Goal: Task Accomplishment & Management: Complete application form

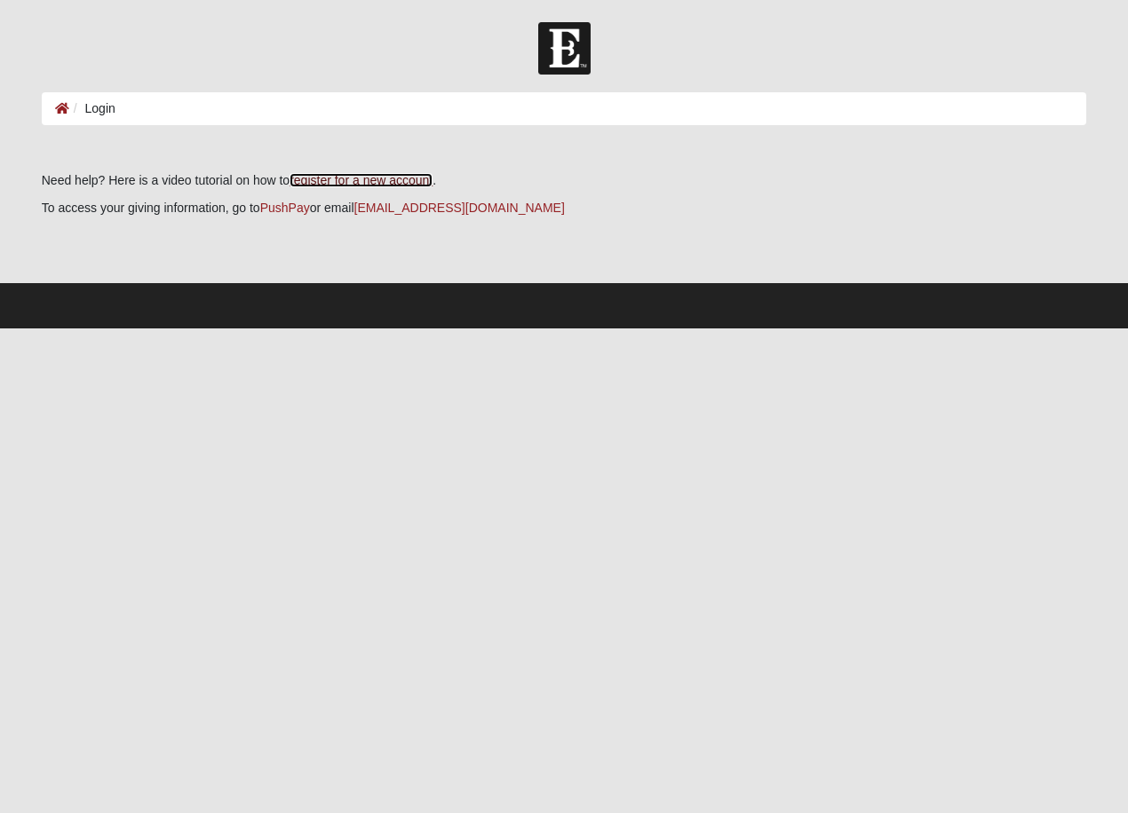
click at [358, 180] on link "register for a new account" at bounding box center [360, 180] width 143 height 14
click at [361, 180] on link "register for a new account" at bounding box center [360, 180] width 143 height 14
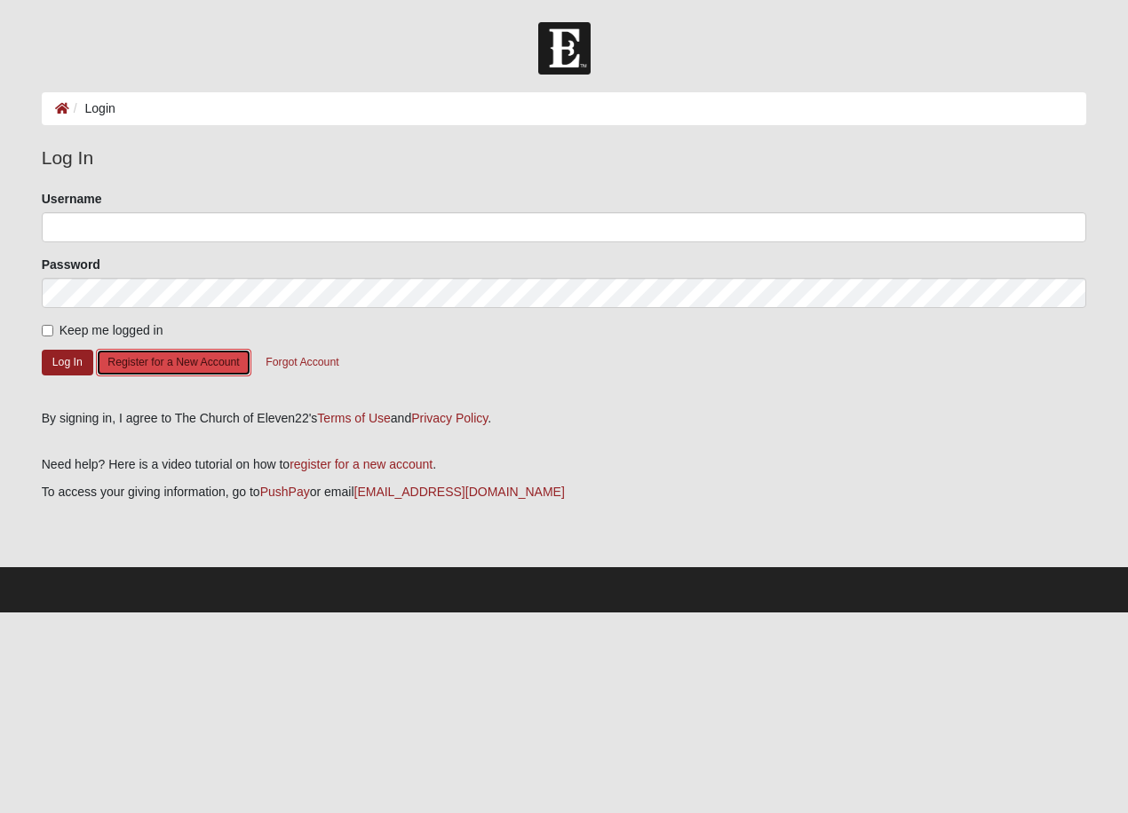
click at [170, 360] on button "Register for a New Account" at bounding box center [173, 363] width 155 height 28
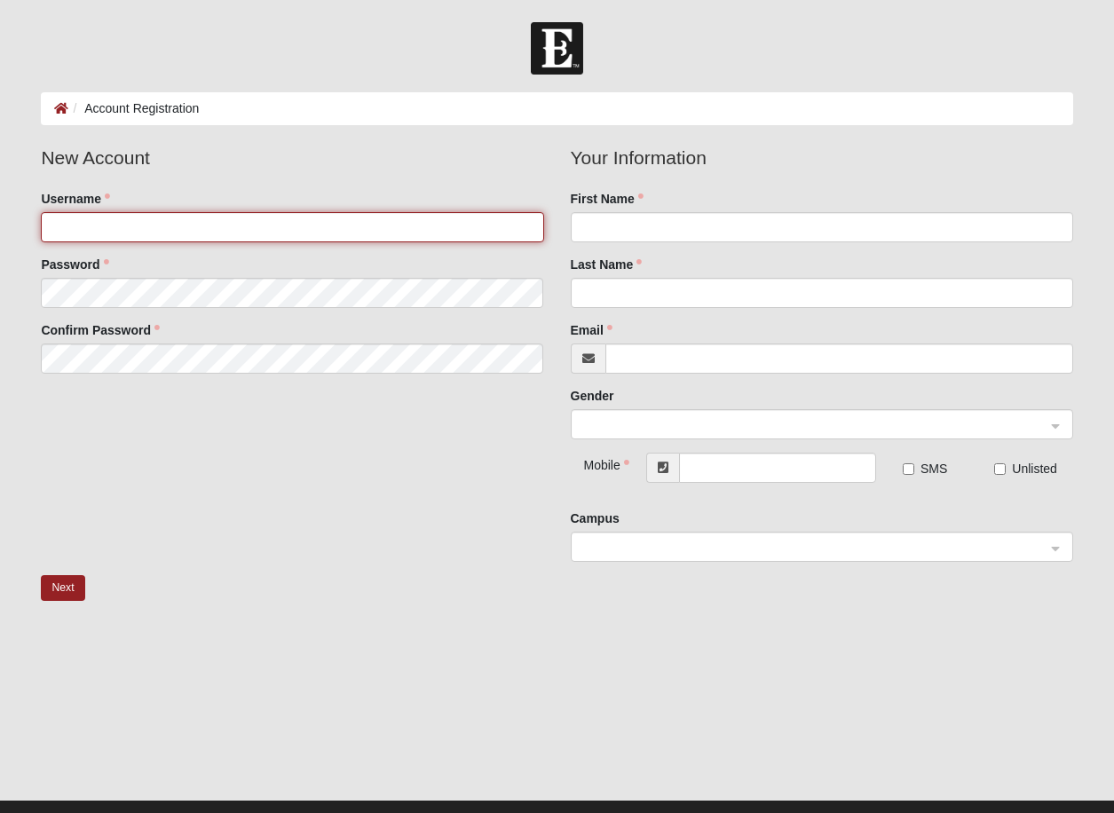
click at [50, 229] on input "Username" at bounding box center [292, 227] width 503 height 30
type input "Matt"
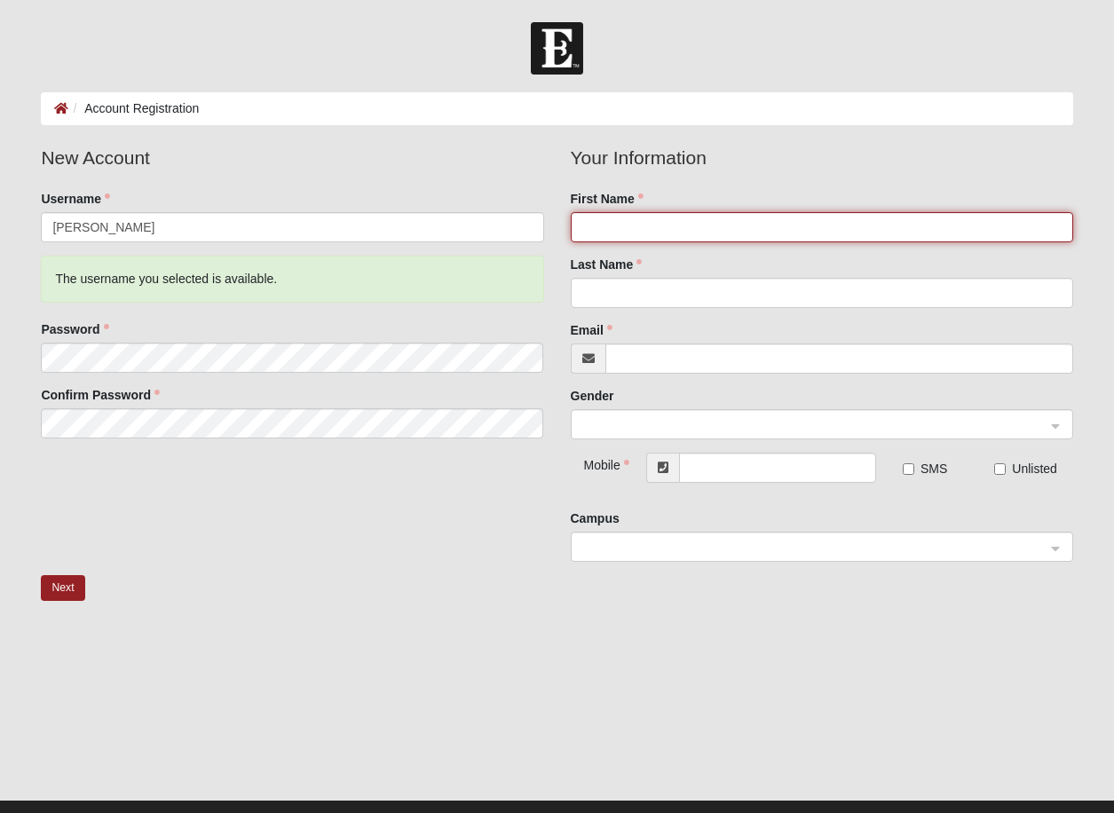
drag, startPoint x: 607, startPoint y: 215, endPoint x: 622, endPoint y: 226, distance: 18.3
click at [622, 227] on input "First Name" at bounding box center [822, 227] width 503 height 30
click at [622, 226] on input "First Name" at bounding box center [822, 227] width 503 height 30
type input "Matt"
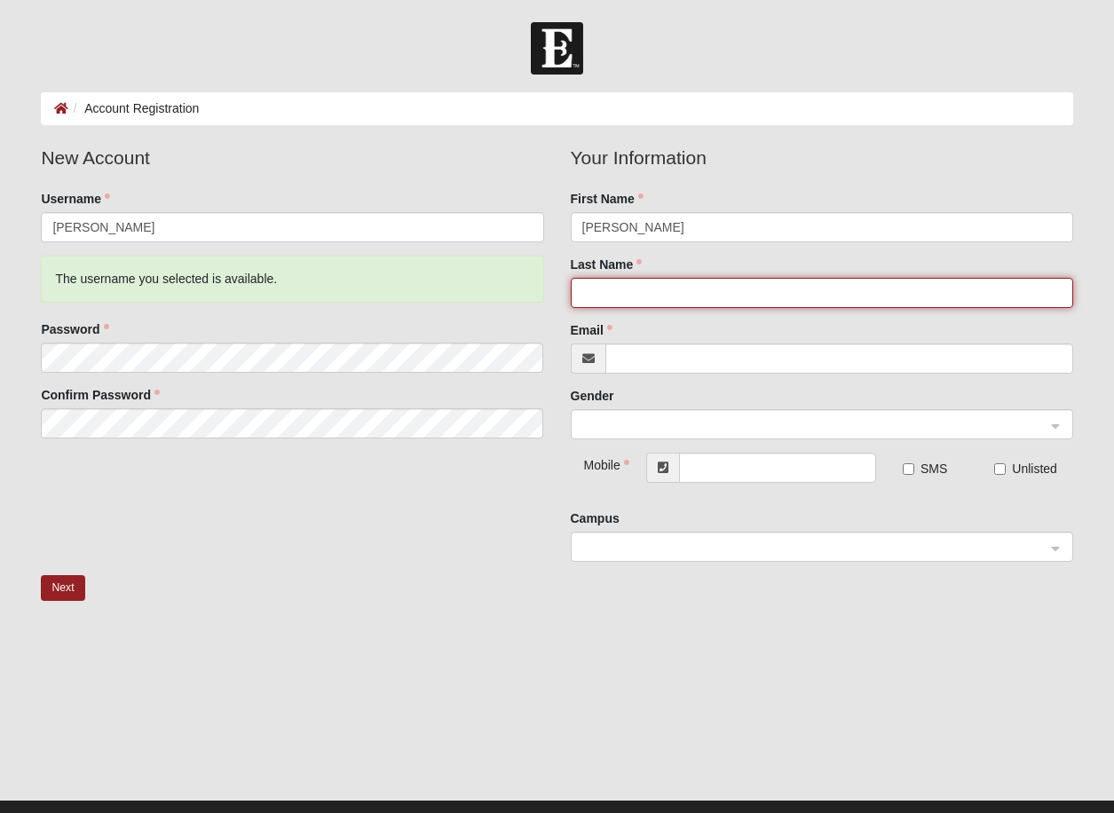
type input "BROWNING"
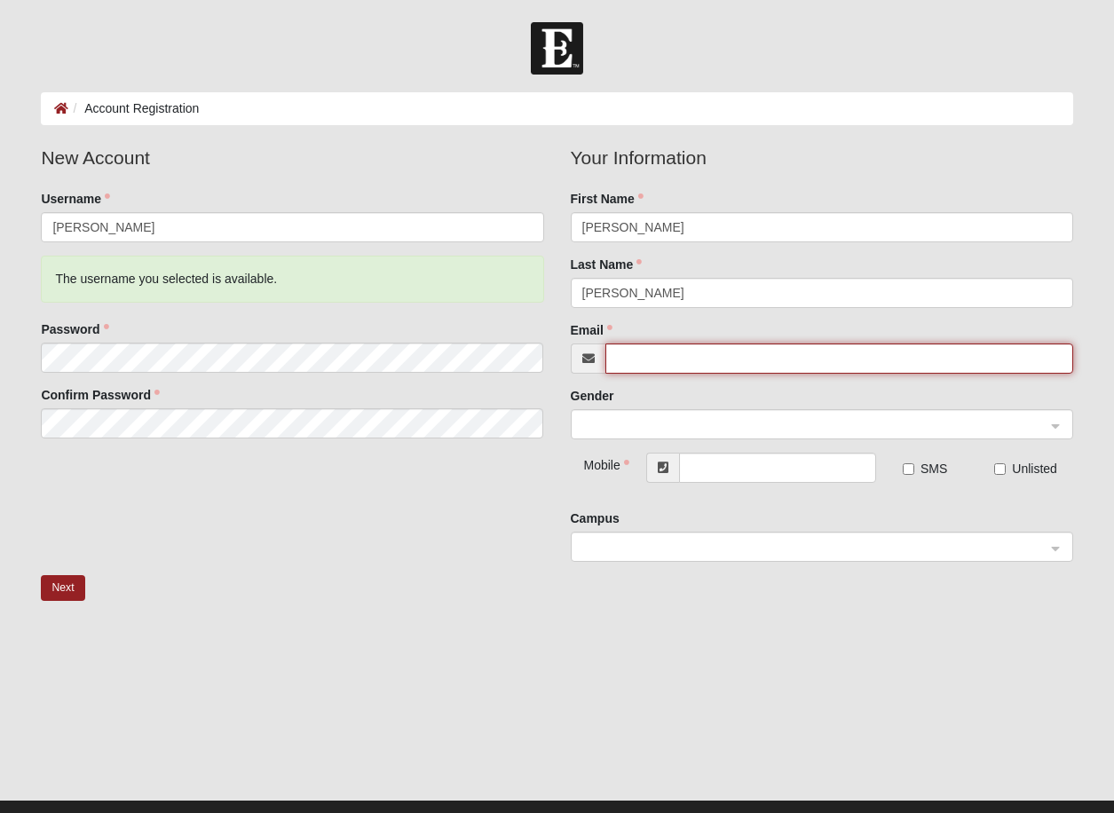
type input "[EMAIL_ADDRESS][DOMAIN_NAME]"
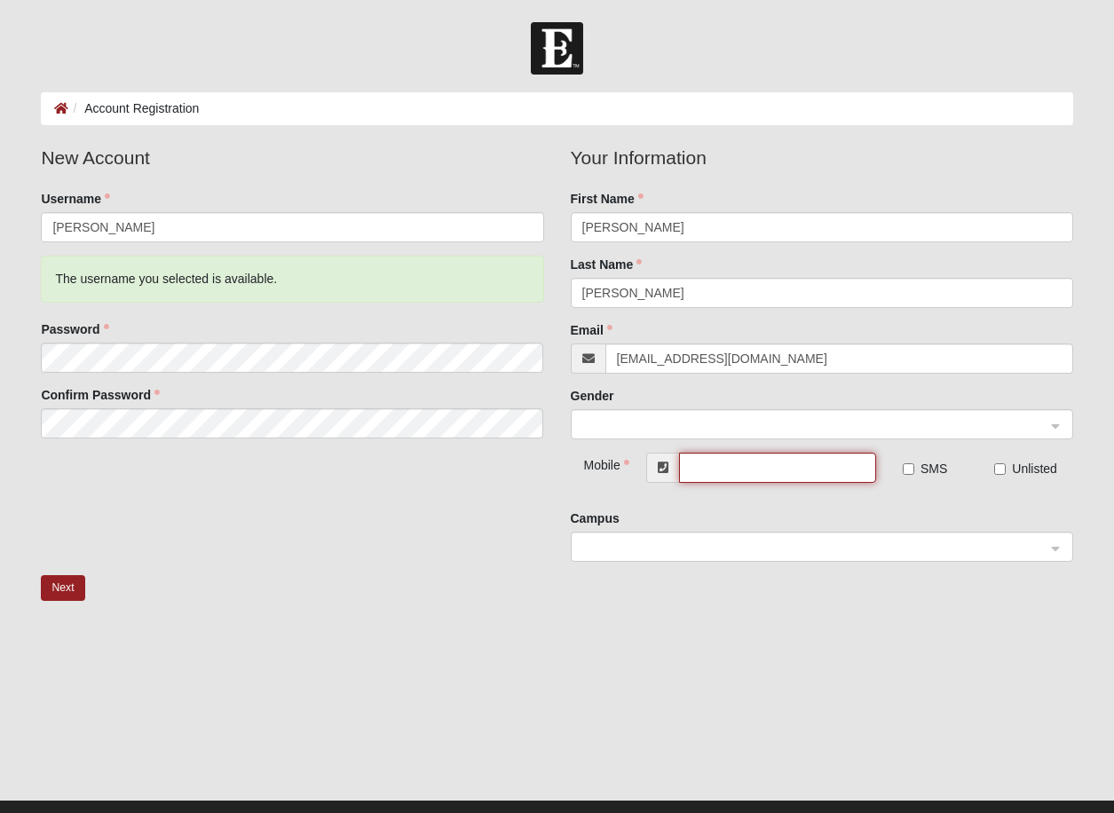
type input "[PHONE_NUMBER]"
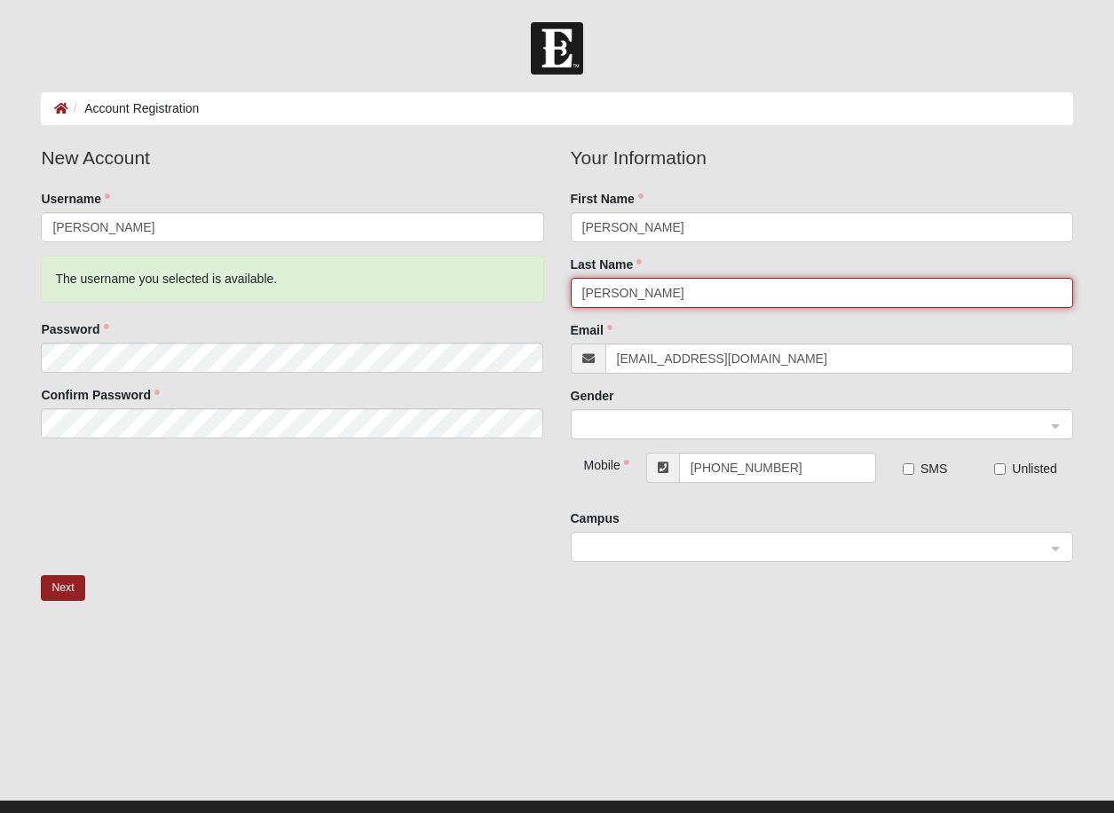
click at [676, 288] on input "BROWNING" at bounding box center [822, 293] width 503 height 30
type input "Browning"
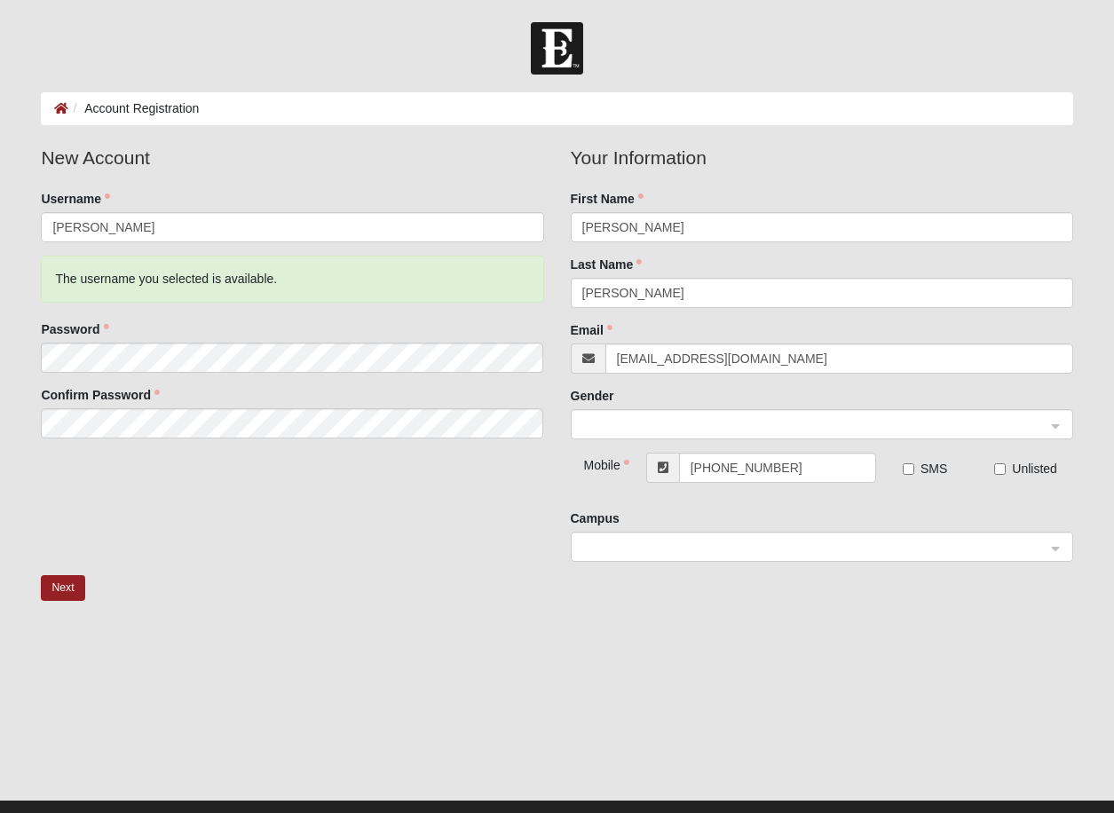
click at [647, 600] on div "Next" at bounding box center [557, 598] width 1058 height 46
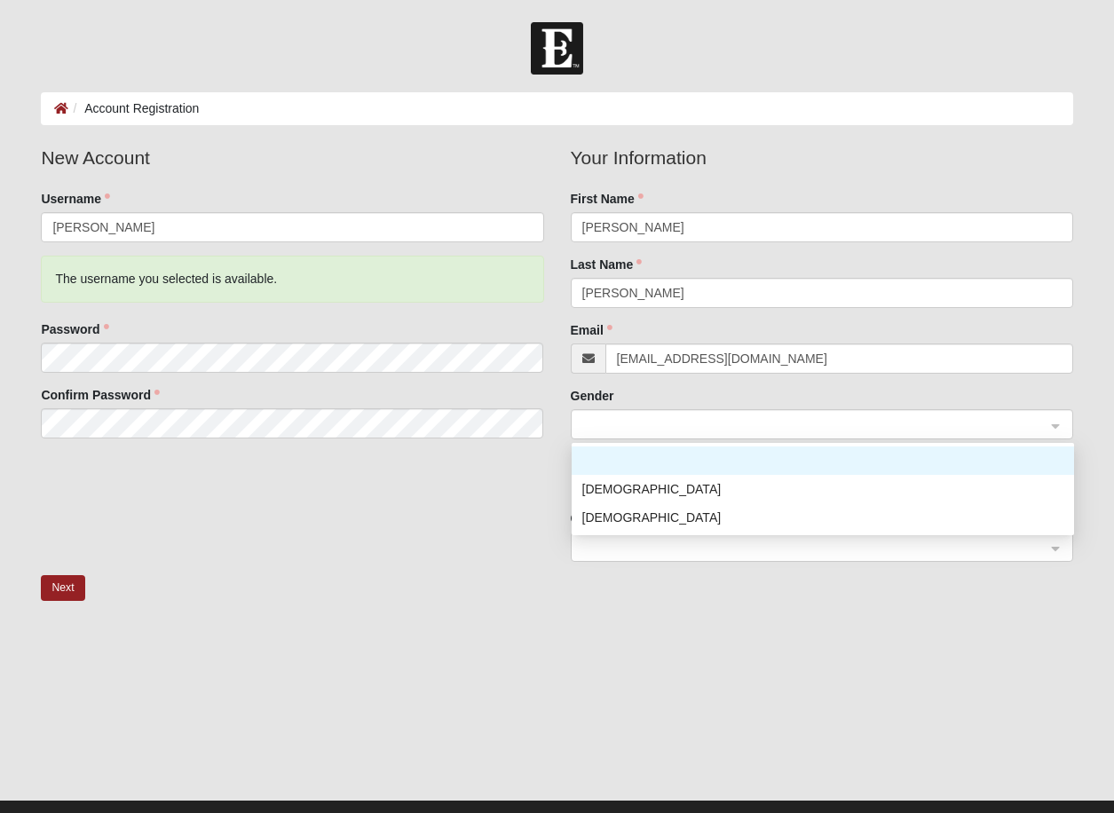
click at [615, 423] on span at bounding box center [815, 426] width 464 height 20
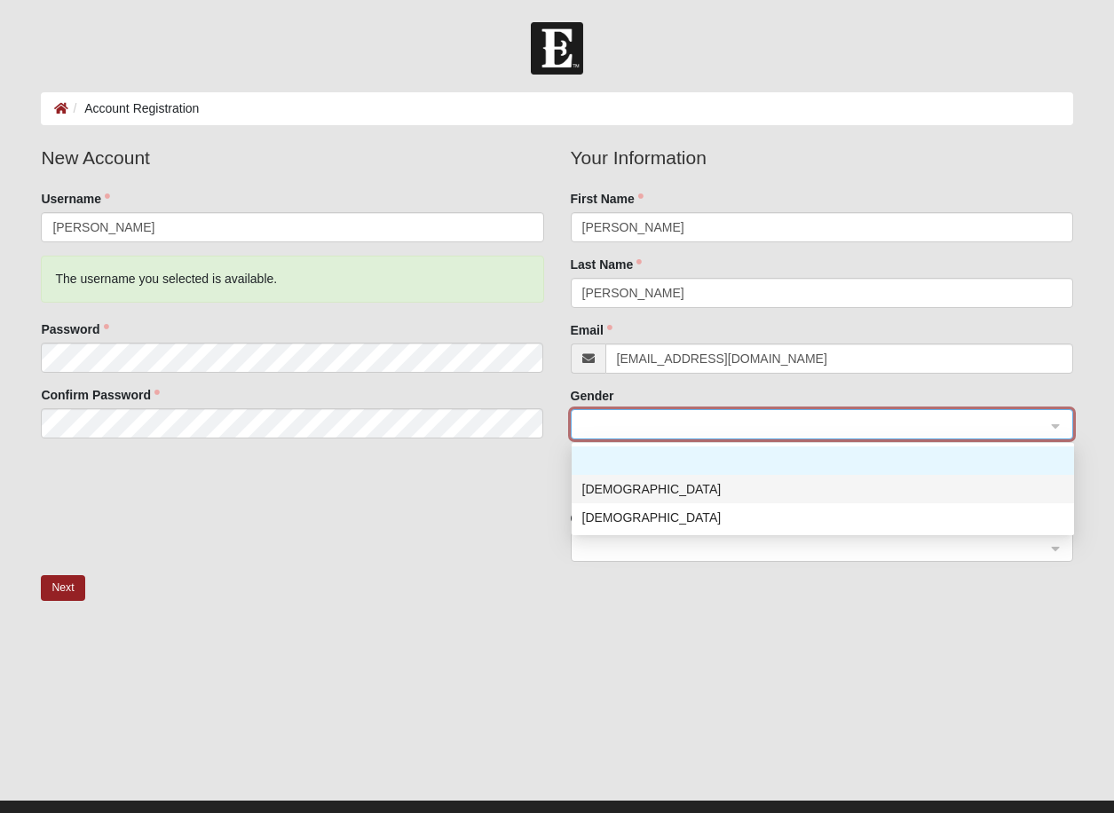
click at [607, 489] on div "[DEMOGRAPHIC_DATA]" at bounding box center [823, 490] width 481 height 20
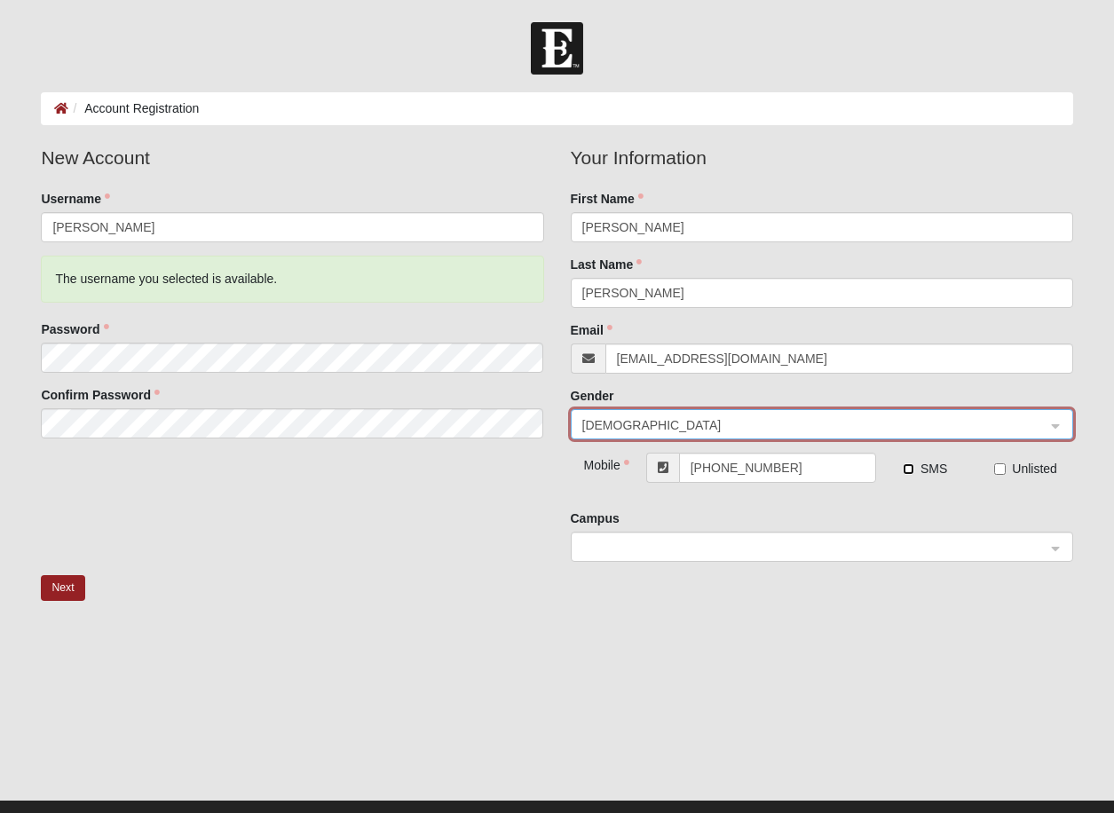
click at [904, 472] on input "SMS" at bounding box center [909, 470] width 12 height 12
checkbox input "true"
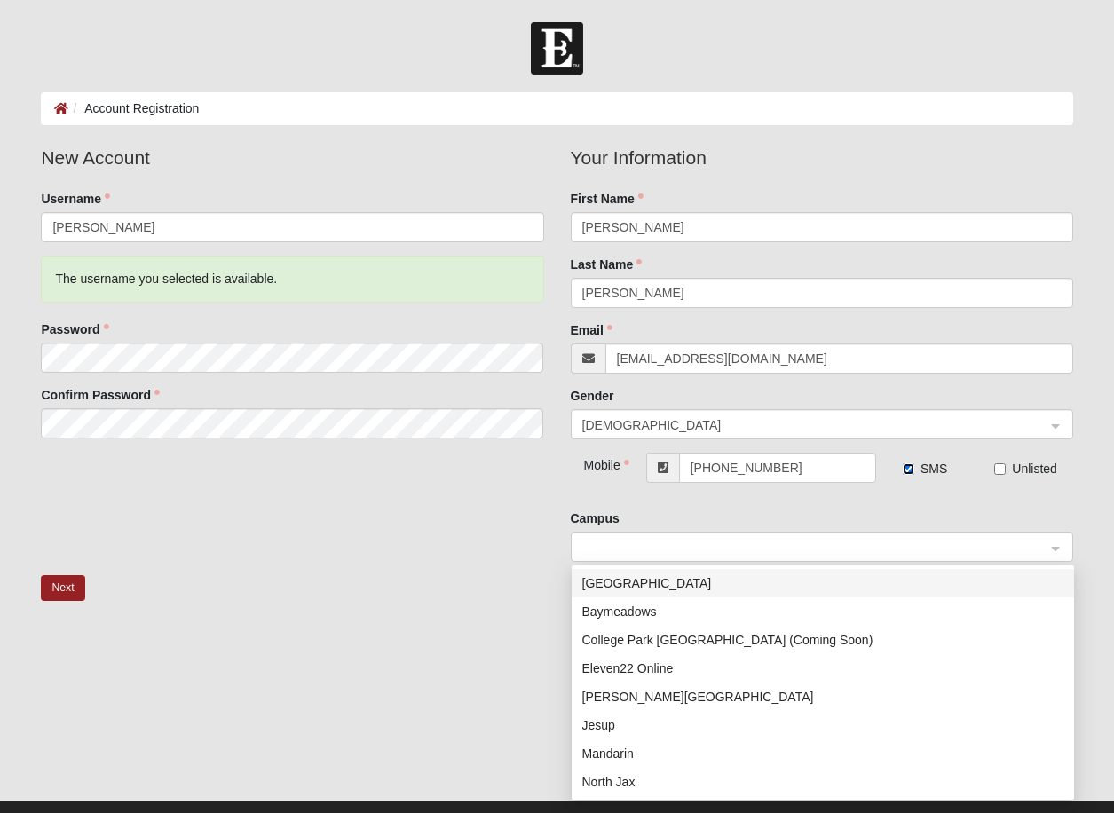
click at [1058, 543] on div at bounding box center [822, 548] width 501 height 30
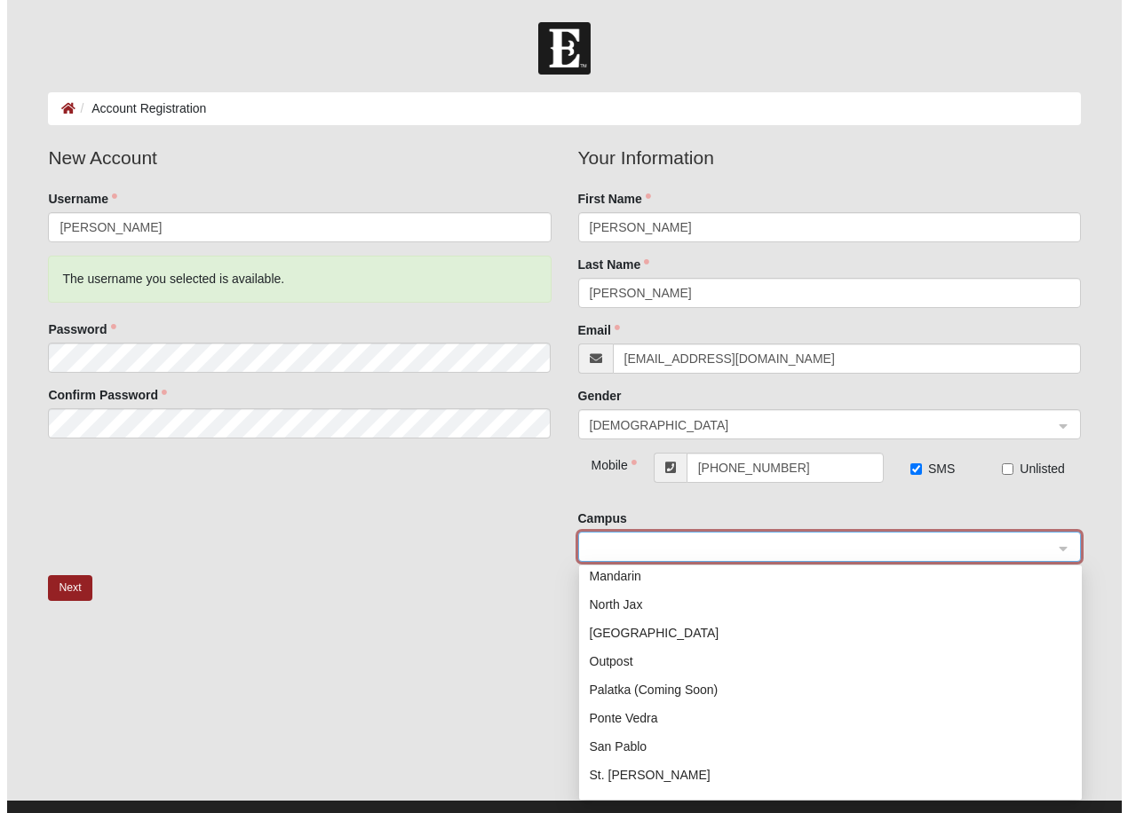
scroll to position [256, 0]
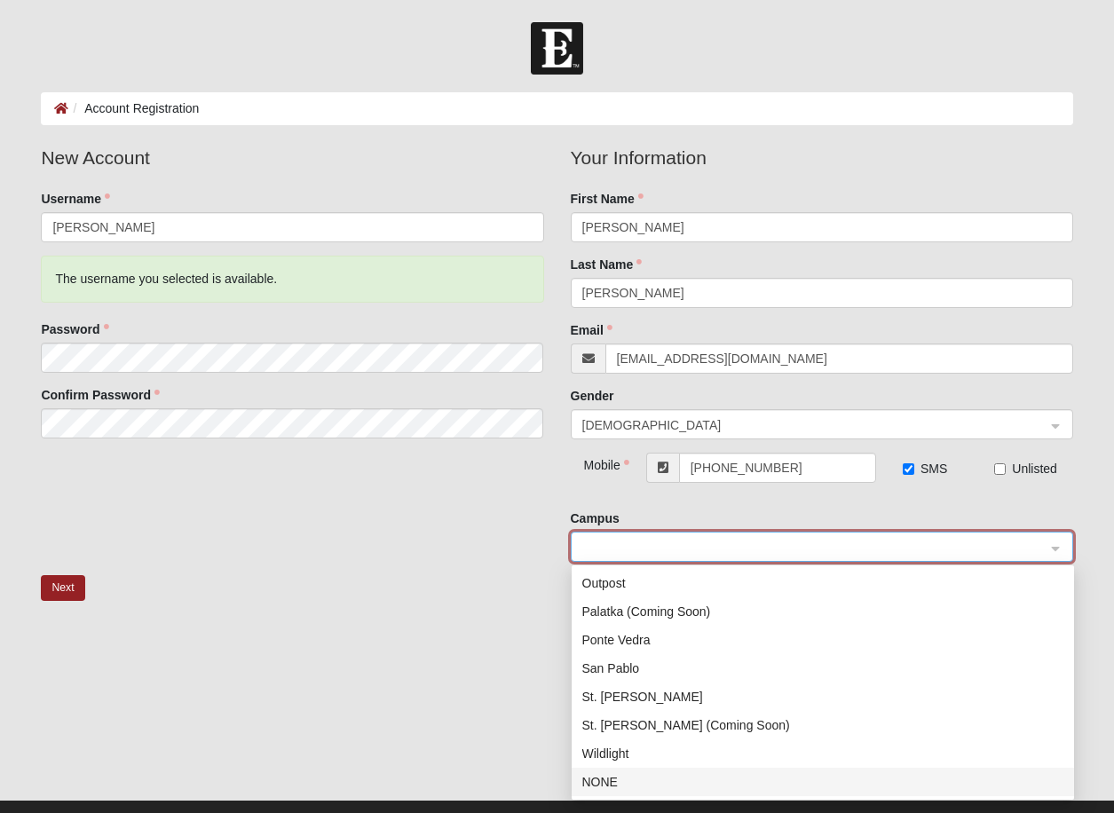
click at [603, 781] on div "NONE" at bounding box center [823, 783] width 481 height 20
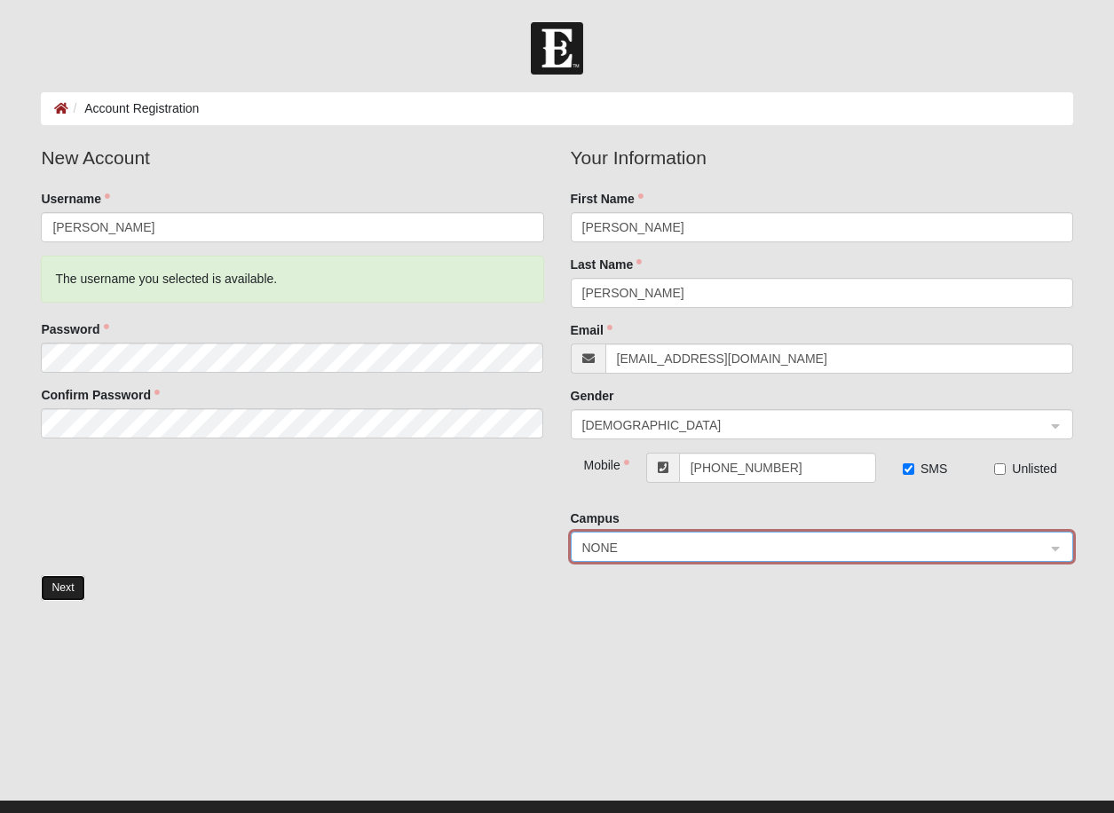
click at [63, 586] on button "Next" at bounding box center [63, 588] width 44 height 26
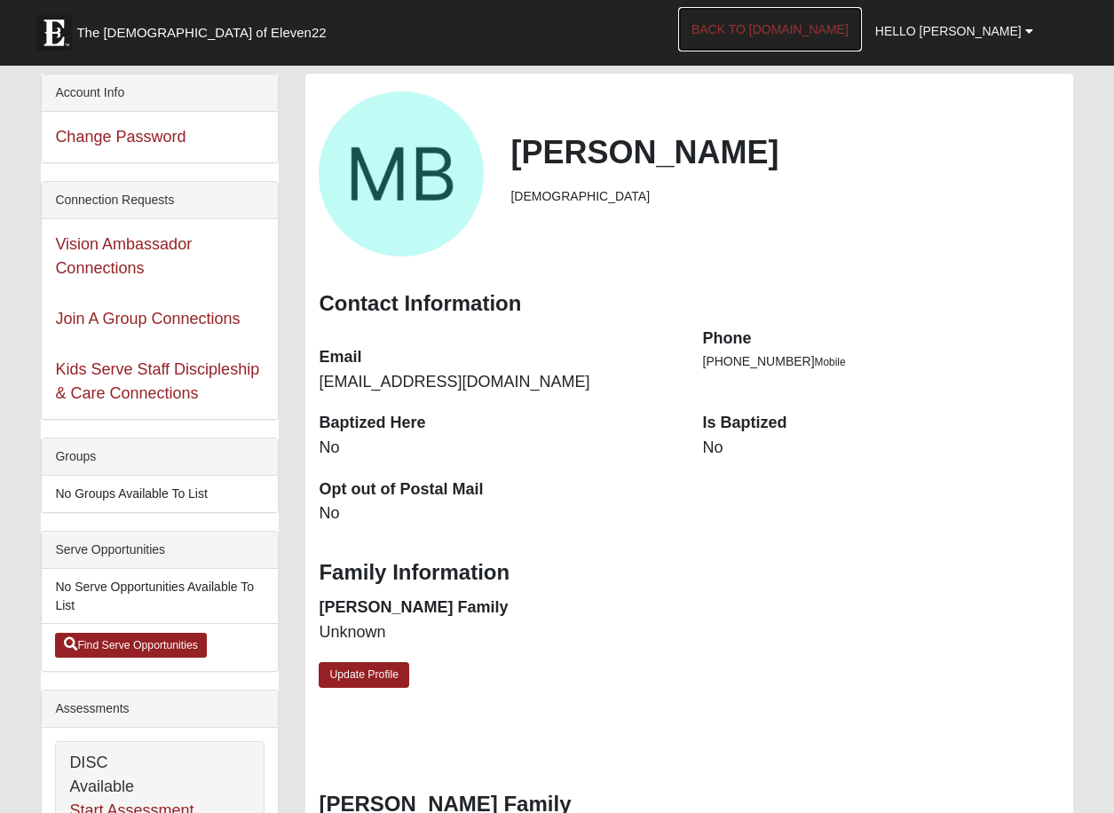
click at [818, 32] on link "Back to COE22.com" at bounding box center [770, 29] width 184 height 44
click at [839, 29] on link "Back to [DOMAIN_NAME]" at bounding box center [770, 29] width 184 height 44
click at [1027, 32] on b at bounding box center [1030, 31] width 8 height 12
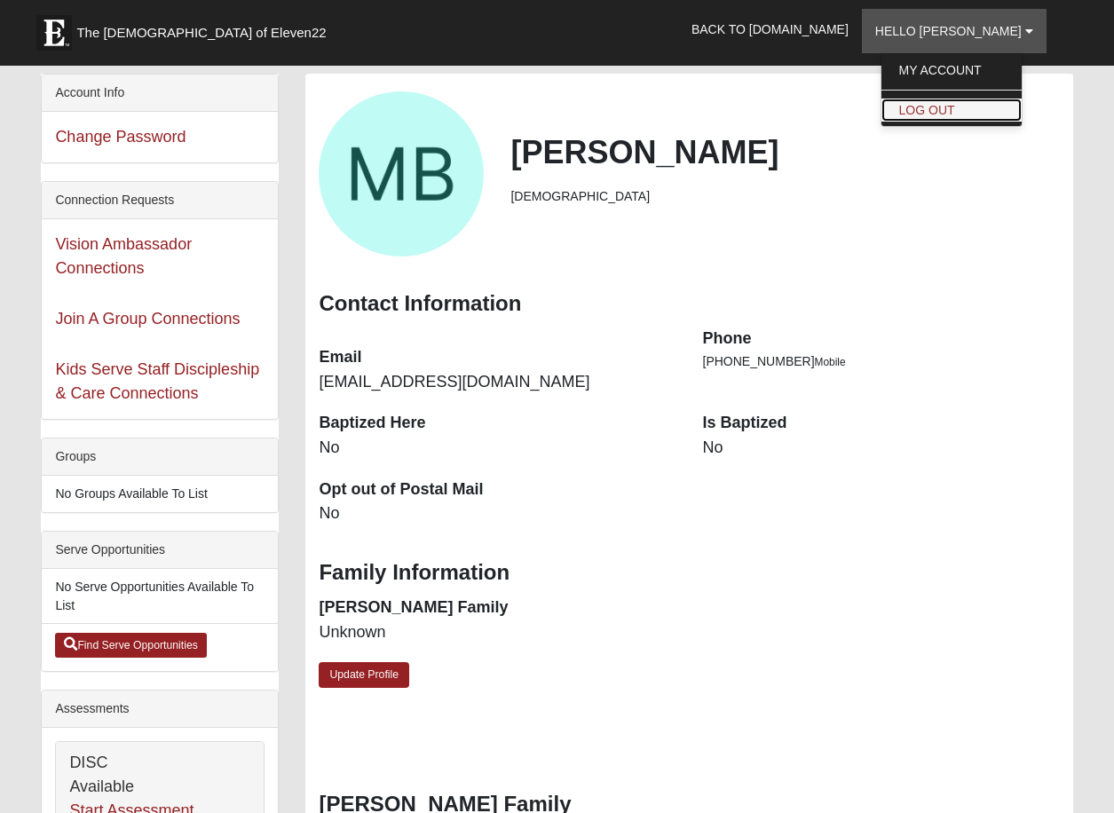
click at [982, 115] on link "Log Out" at bounding box center [952, 110] width 140 height 23
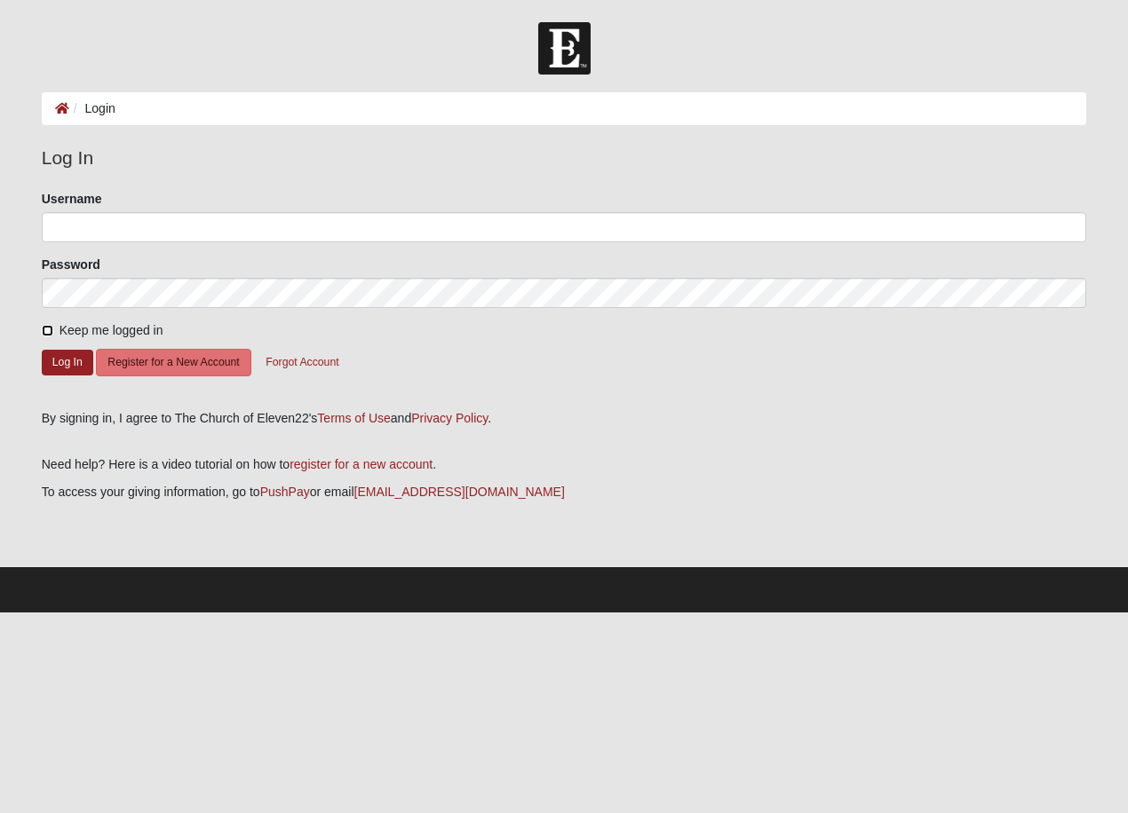
click at [43, 334] on input "Keep me logged in" at bounding box center [48, 331] width 12 height 12
checkbox input "true"
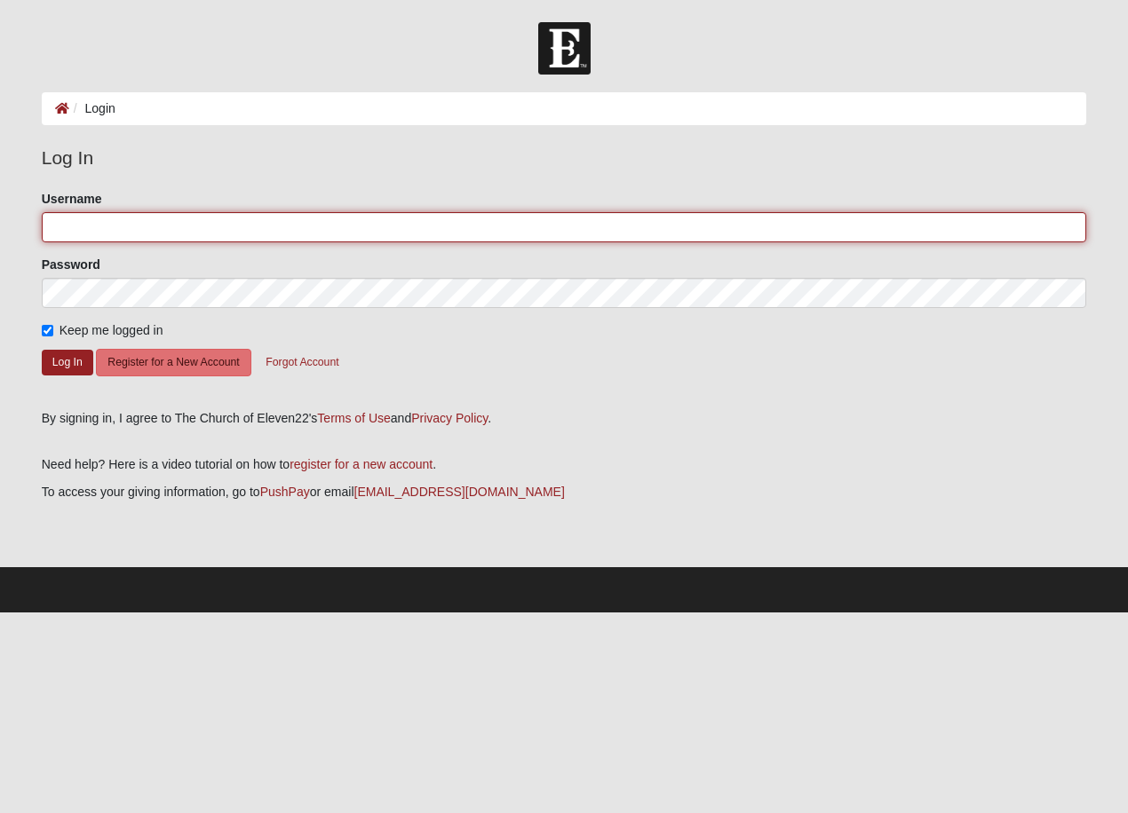
click at [110, 221] on input "Username" at bounding box center [564, 227] width 1045 height 30
type input "Matt"
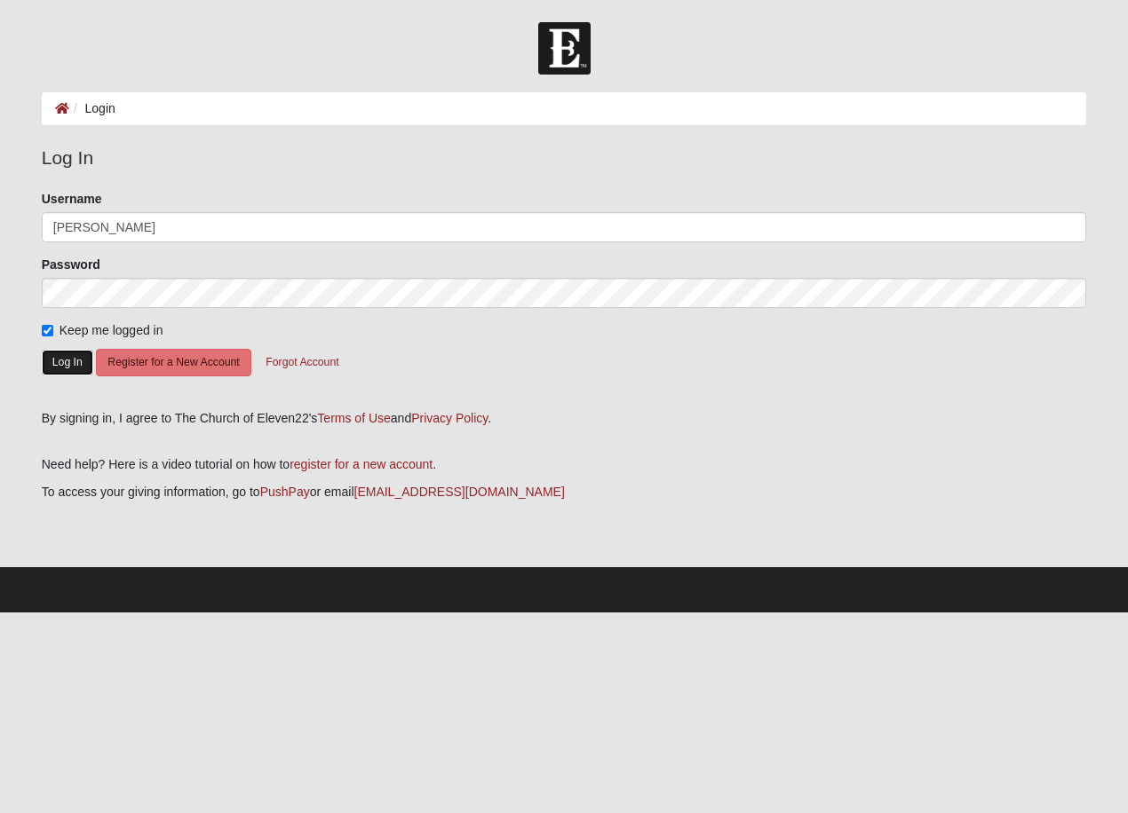
click at [64, 365] on button "Log In" at bounding box center [68, 363] width 52 height 26
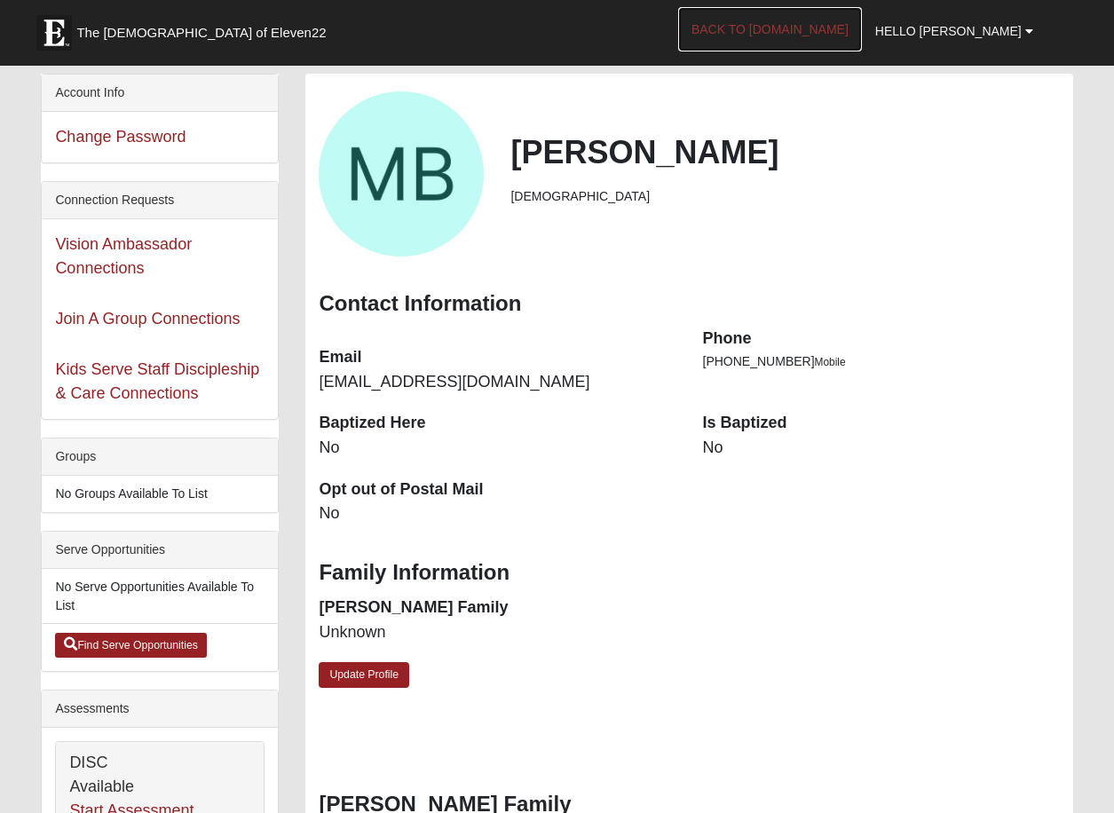
click at [834, 20] on link "Back to [DOMAIN_NAME]" at bounding box center [770, 29] width 184 height 44
click at [1027, 32] on b at bounding box center [1030, 31] width 8 height 12
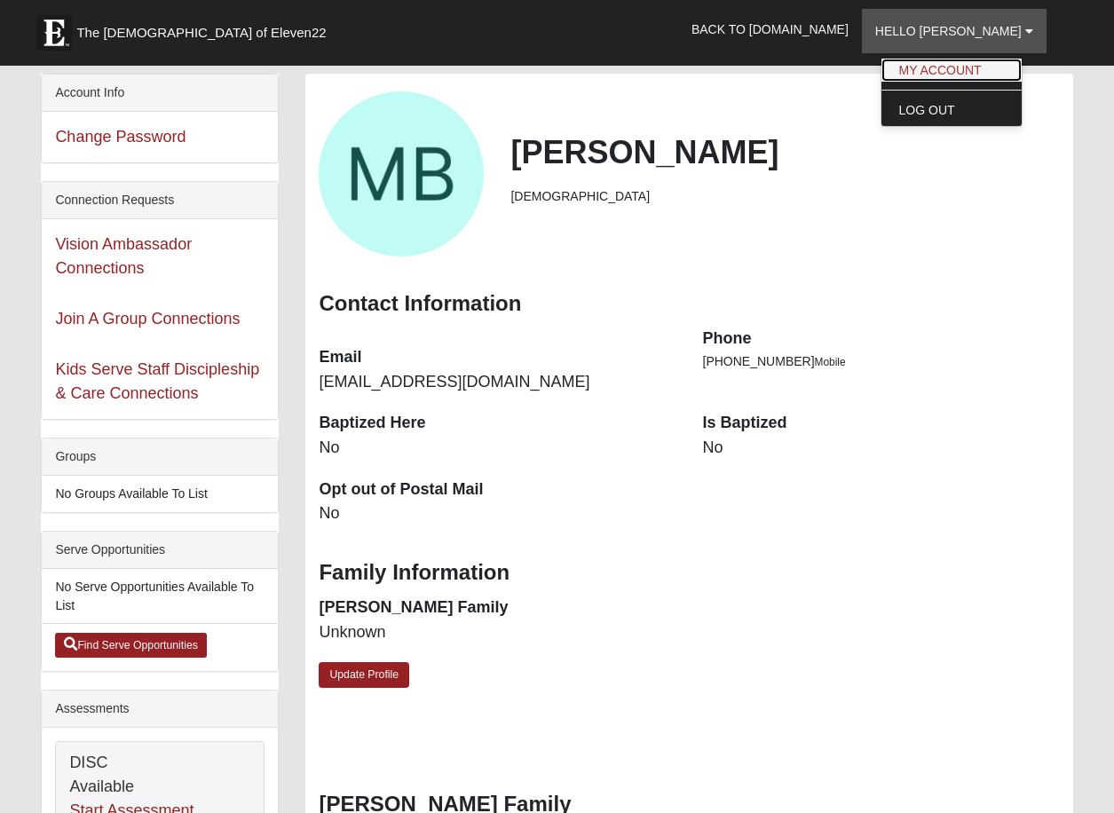
click at [950, 71] on link "My Account" at bounding box center [952, 70] width 140 height 23
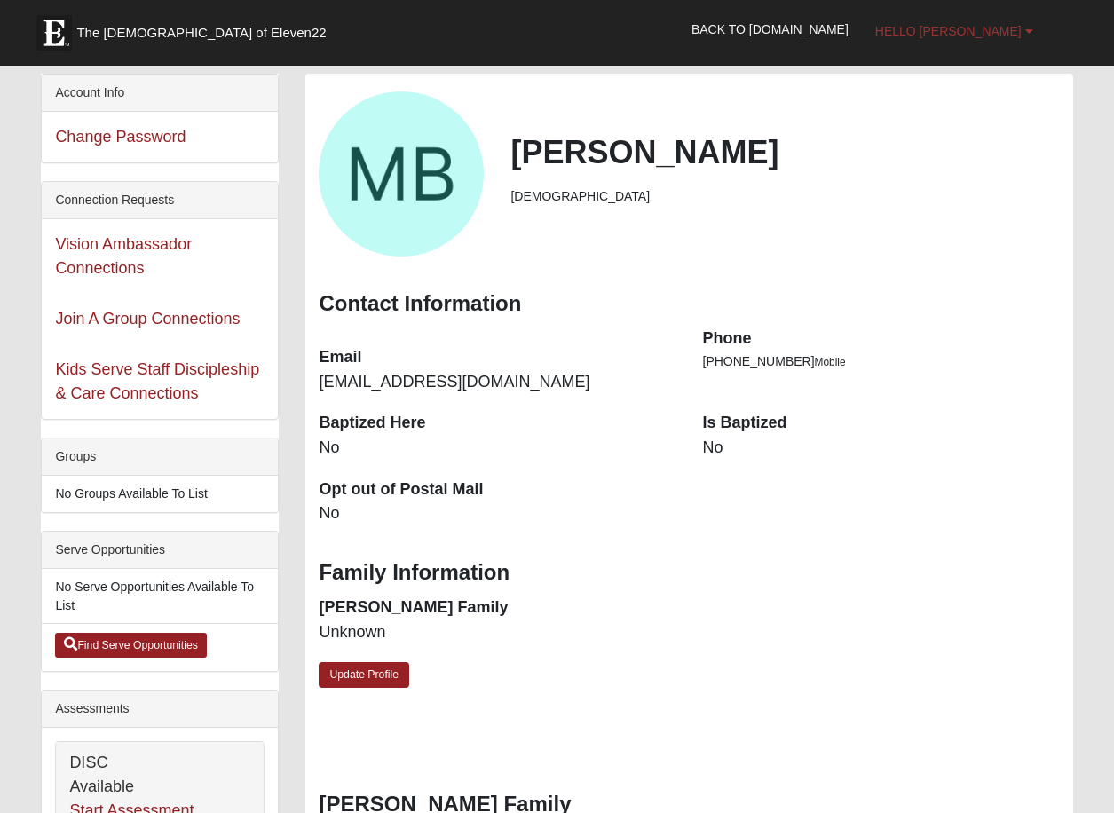
click at [1024, 34] on link "Hello [PERSON_NAME]" at bounding box center [954, 31] width 185 height 44
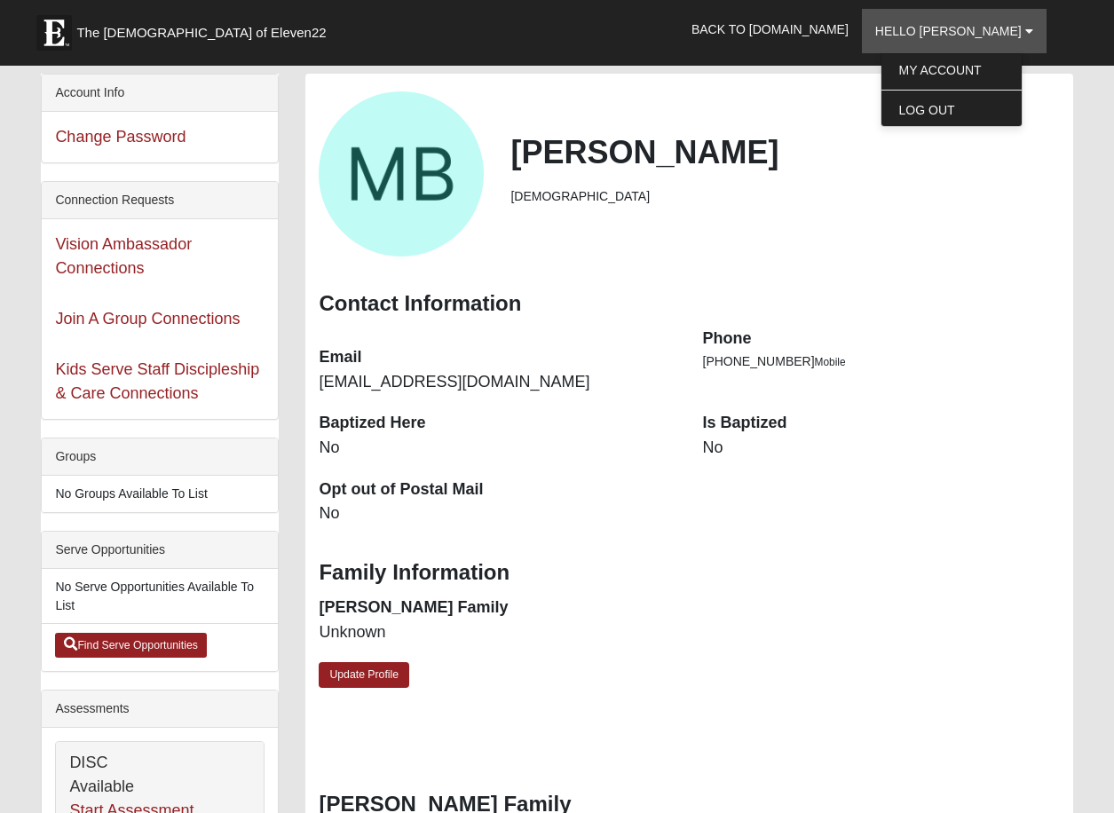
click at [937, 231] on div "Matt Browning Male" at bounding box center [688, 173] width 767 height 165
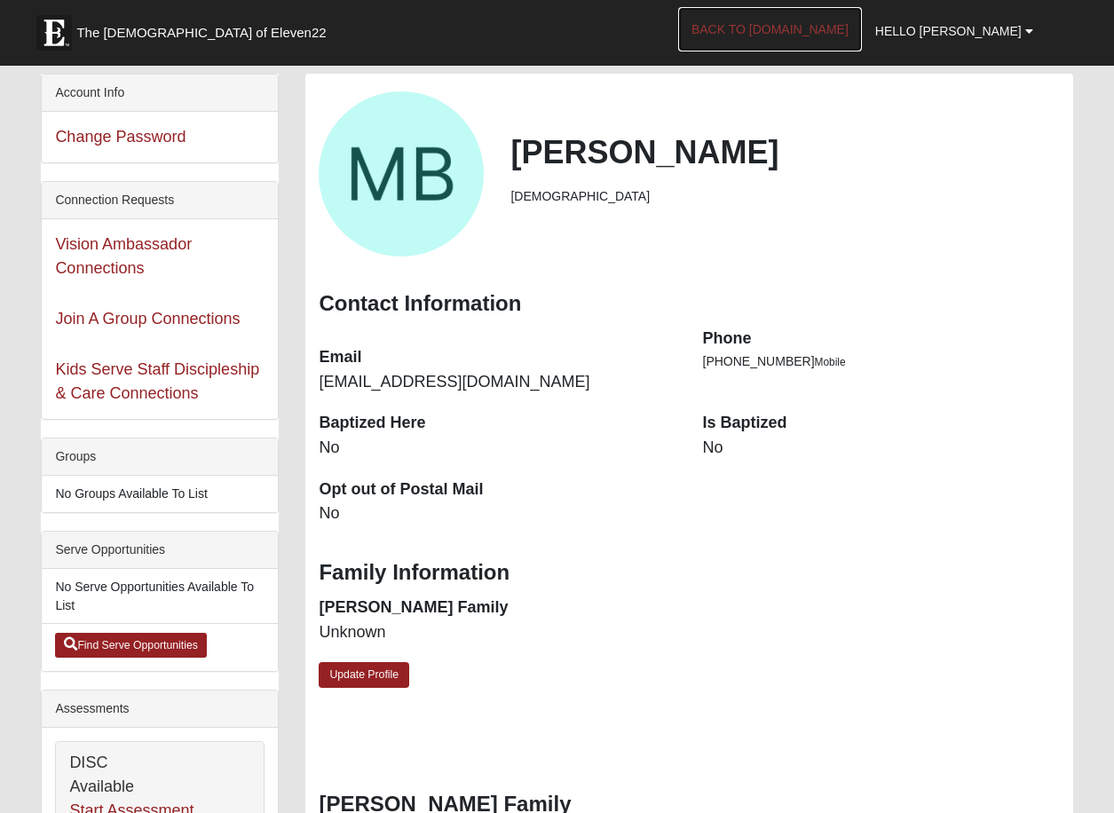
click at [819, 27] on link "Back to [DOMAIN_NAME]" at bounding box center [770, 29] width 184 height 44
